Goal: Find specific page/section: Find specific page/section

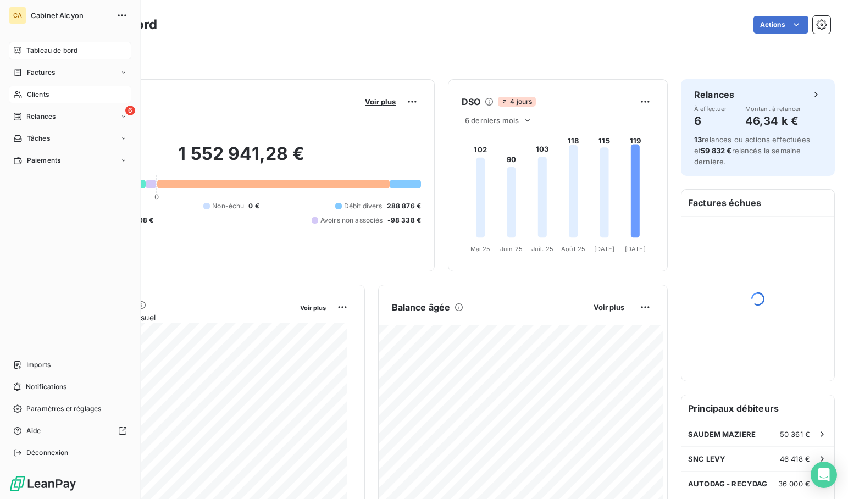
click at [35, 88] on div "Clients" at bounding box center [70, 95] width 123 height 18
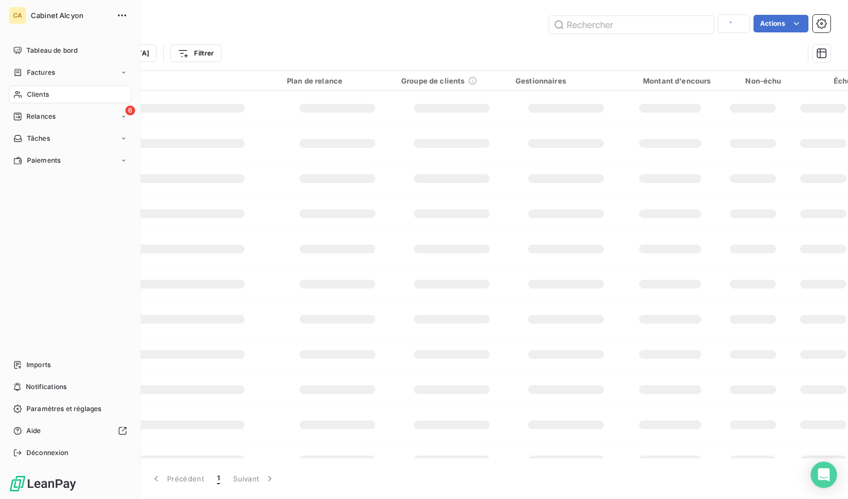
click at [48, 93] on span "Clients" at bounding box center [38, 95] width 22 height 10
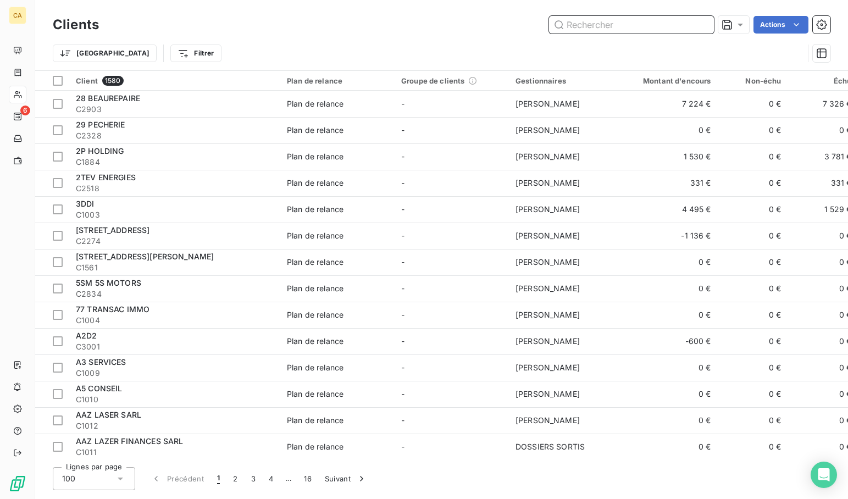
click at [602, 26] on input "text" at bounding box center [631, 25] width 165 height 18
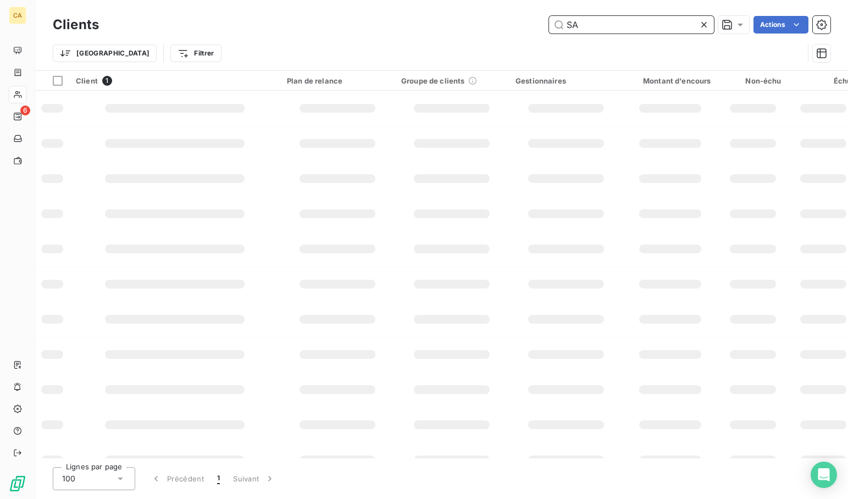
type input "S"
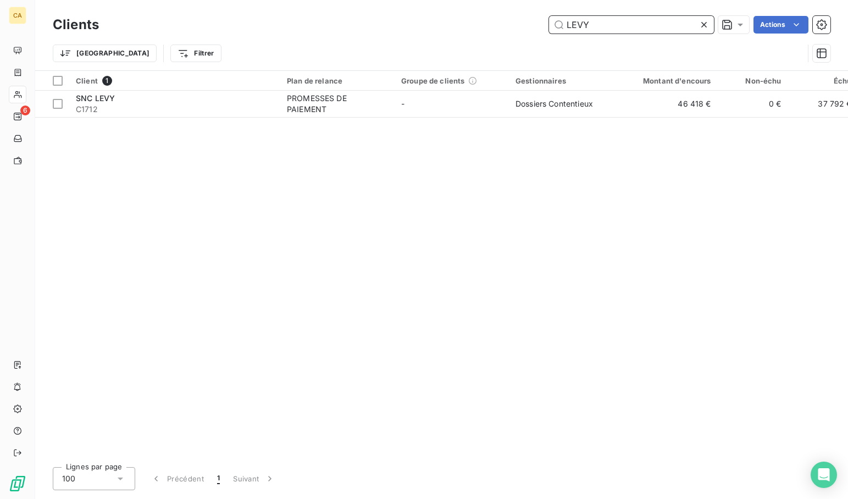
drag, startPoint x: 620, startPoint y: 25, endPoint x: 526, endPoint y: 29, distance: 93.5
click at [526, 29] on div "LEVY Actions" at bounding box center [471, 25] width 718 height 18
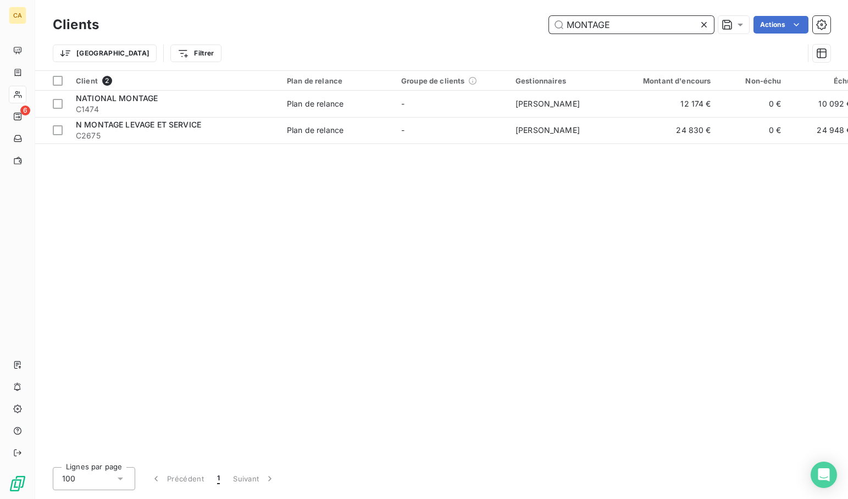
drag, startPoint x: 623, startPoint y: 20, endPoint x: 490, endPoint y: 22, distance: 133.0
click at [490, 22] on div "MONTAGE Actions" at bounding box center [471, 25] width 718 height 18
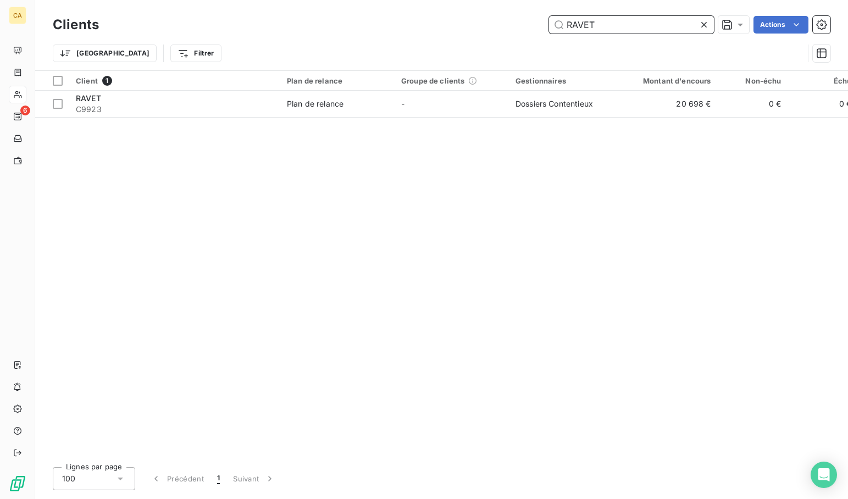
drag, startPoint x: 606, startPoint y: 19, endPoint x: 514, endPoint y: 18, distance: 91.8
click at [514, 18] on div "RAVET Actions" at bounding box center [471, 25] width 718 height 18
drag, startPoint x: 615, startPoint y: 22, endPoint x: 517, endPoint y: 14, distance: 98.1
click at [517, 14] on div "Clients [PERSON_NAME] Actions" at bounding box center [442, 24] width 778 height 23
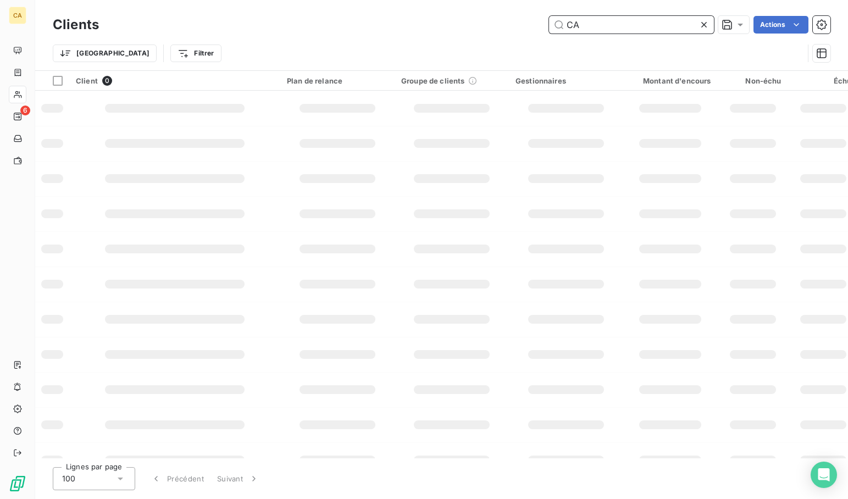
type input "C"
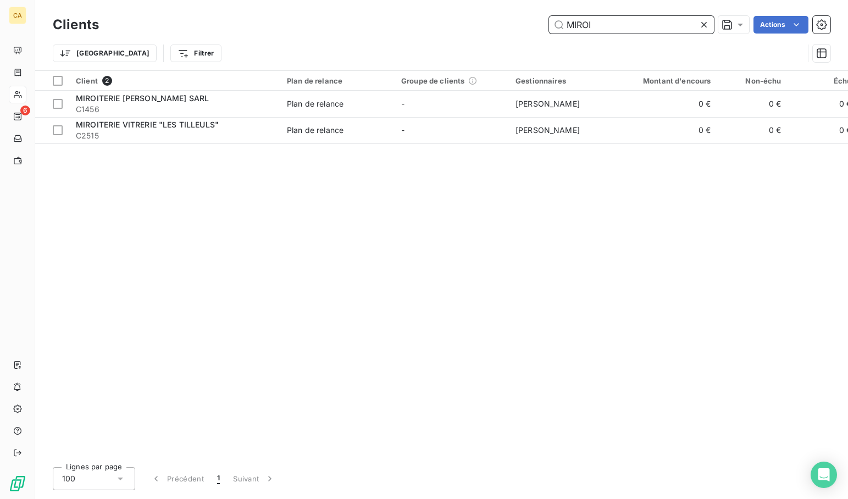
drag, startPoint x: 612, startPoint y: 24, endPoint x: 496, endPoint y: 17, distance: 115.6
click at [496, 17] on div "MIROI Actions" at bounding box center [471, 25] width 718 height 18
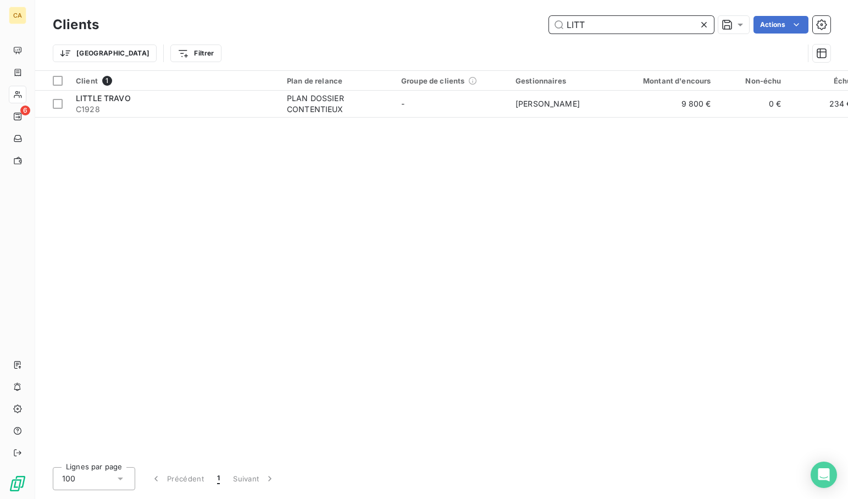
drag, startPoint x: 606, startPoint y: 25, endPoint x: 493, endPoint y: 28, distance: 113.2
click at [493, 28] on div "LITT Actions" at bounding box center [471, 25] width 718 height 18
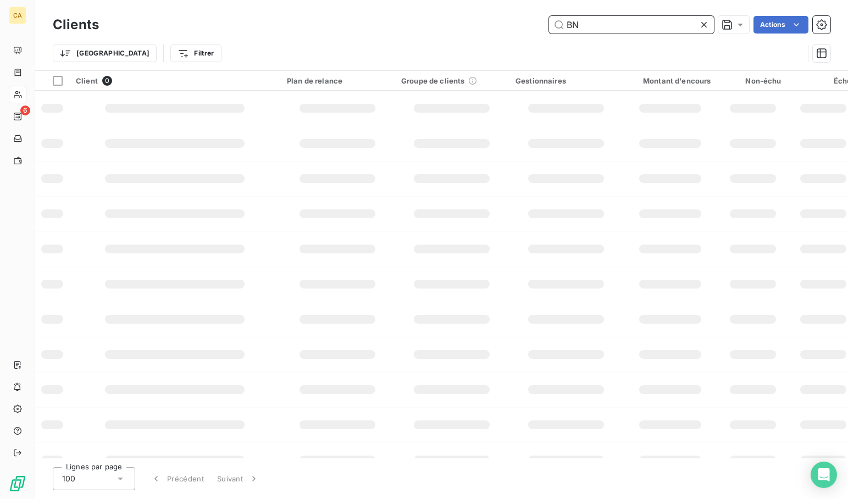
type input "B"
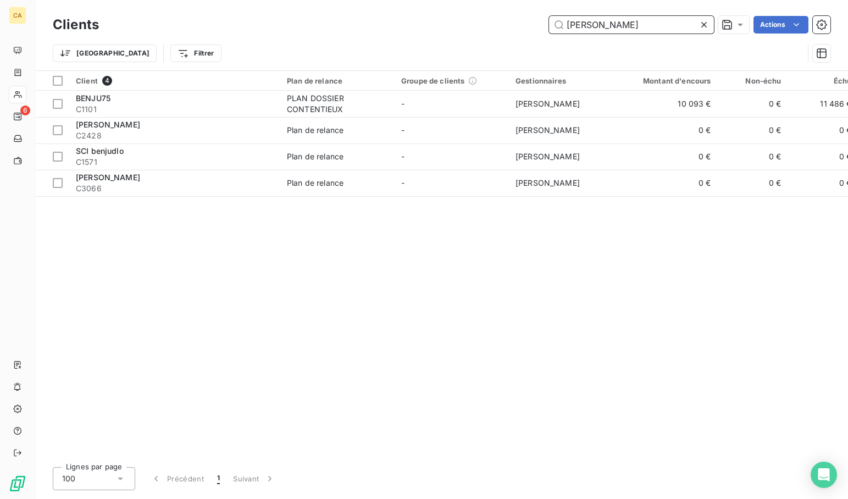
drag, startPoint x: 604, startPoint y: 27, endPoint x: 478, endPoint y: 26, distance: 126.9
click at [478, 26] on div "[PERSON_NAME] Actions" at bounding box center [471, 25] width 718 height 18
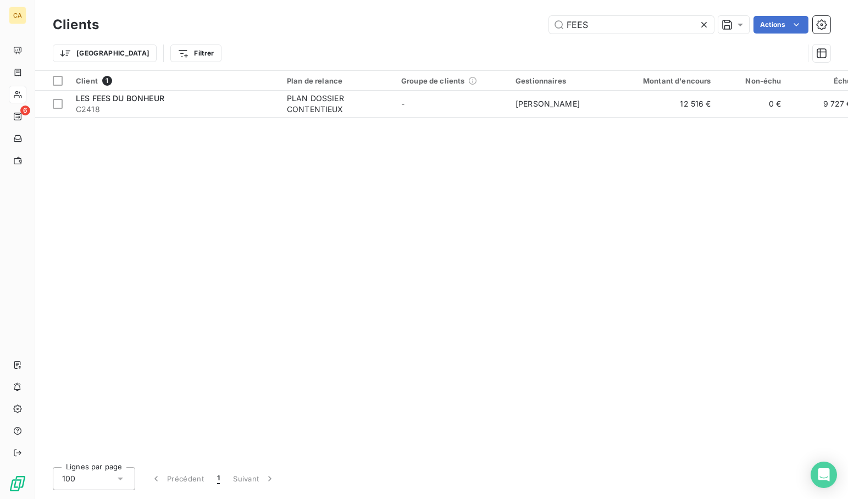
click at [478, 26] on div "FEES Actions" at bounding box center [471, 25] width 718 height 18
drag, startPoint x: 597, startPoint y: 21, endPoint x: 517, endPoint y: 16, distance: 80.4
click at [517, 16] on div "FEES Actions" at bounding box center [471, 25] width 718 height 18
drag, startPoint x: 617, startPoint y: 24, endPoint x: 471, endPoint y: 25, distance: 145.1
click at [471, 25] on div "MONTEM Actions" at bounding box center [471, 25] width 718 height 18
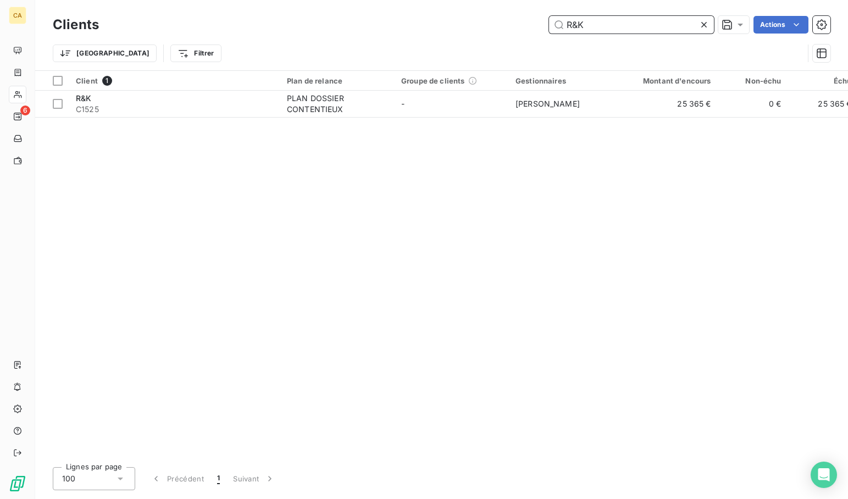
drag, startPoint x: 603, startPoint y: 29, endPoint x: 463, endPoint y: 24, distance: 140.2
click at [463, 24] on div "R&K Actions" at bounding box center [471, 25] width 718 height 18
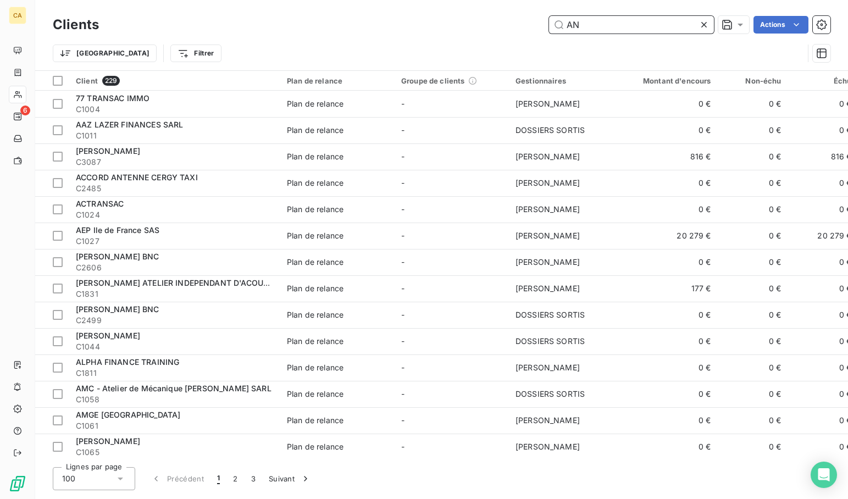
drag, startPoint x: 588, startPoint y: 25, endPoint x: 539, endPoint y: 21, distance: 49.6
click at [539, 21] on div "AN Actions" at bounding box center [471, 25] width 718 height 18
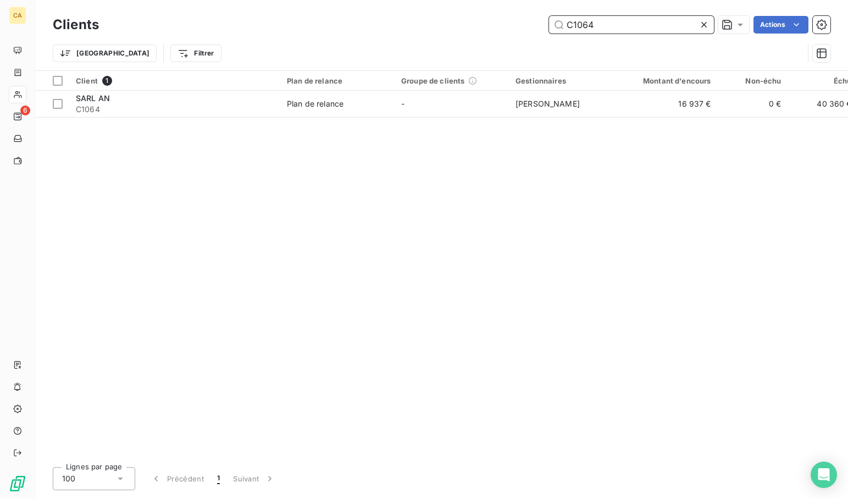
drag, startPoint x: 625, startPoint y: 24, endPoint x: 498, endPoint y: 12, distance: 127.5
click at [498, 12] on div "Clients C1064 Actions Trier Filtrer" at bounding box center [441, 35] width 813 height 70
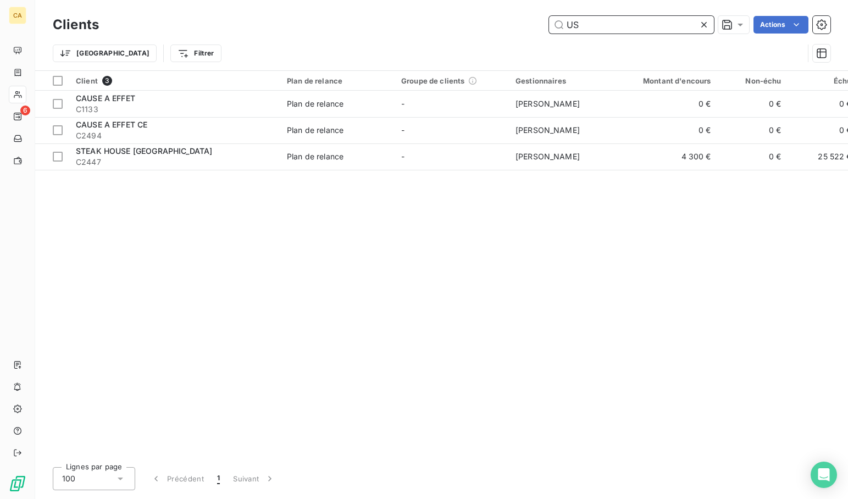
type input "U"
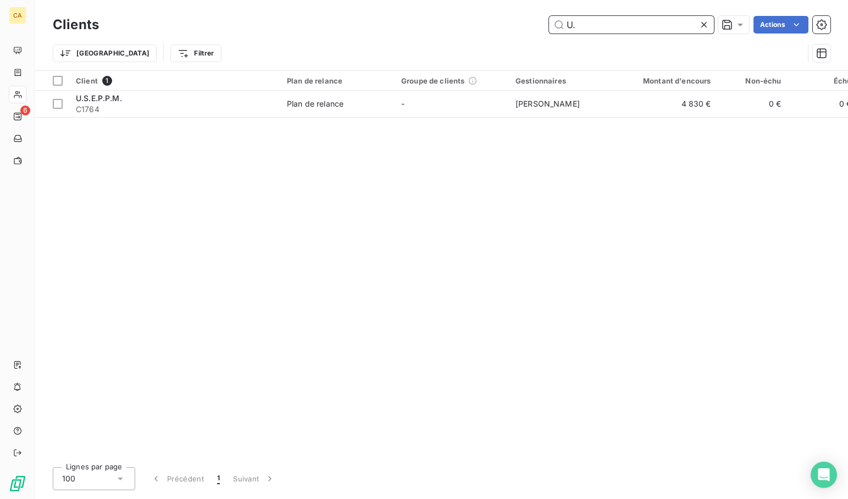
type input "U.S"
